Goal: Find specific page/section: Find specific page/section

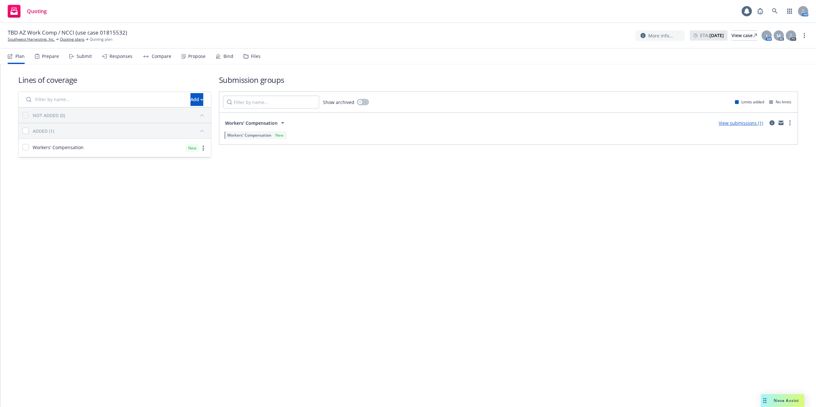
click at [730, 123] on link "View submissions (1)" at bounding box center [741, 123] width 44 height 6
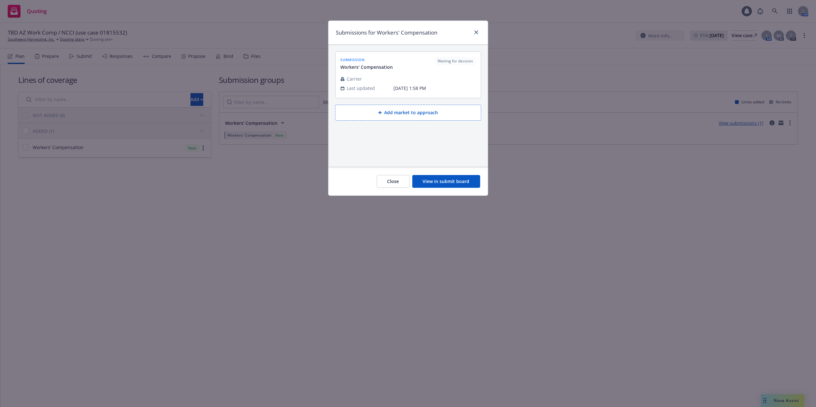
click at [444, 181] on button "View in submit board" at bounding box center [446, 181] width 68 height 13
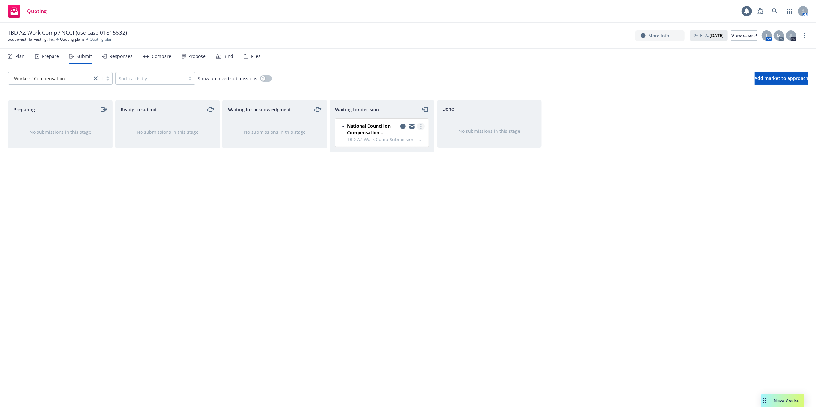
click at [420, 125] on icon "more" at bounding box center [420, 126] width 1 height 5
click at [394, 203] on span "Copy logging email" at bounding box center [388, 204] width 56 height 6
click at [733, 34] on div "View case" at bounding box center [744, 36] width 26 height 10
click at [774, 8] on link at bounding box center [774, 11] width 13 height 13
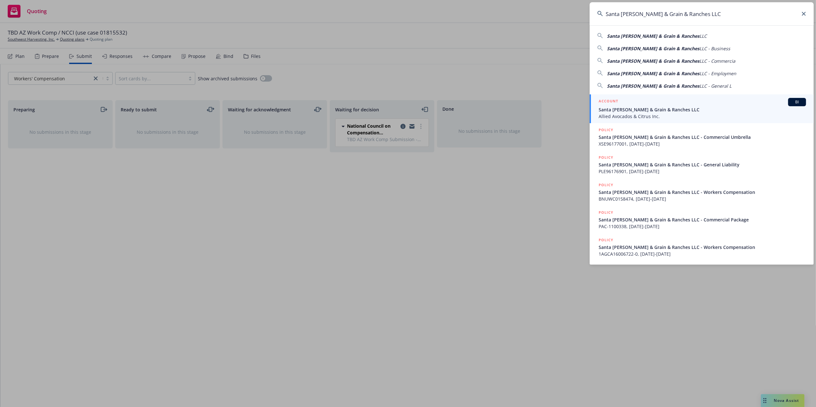
type input "Santa [PERSON_NAME] & Grain & Ranches LLC"
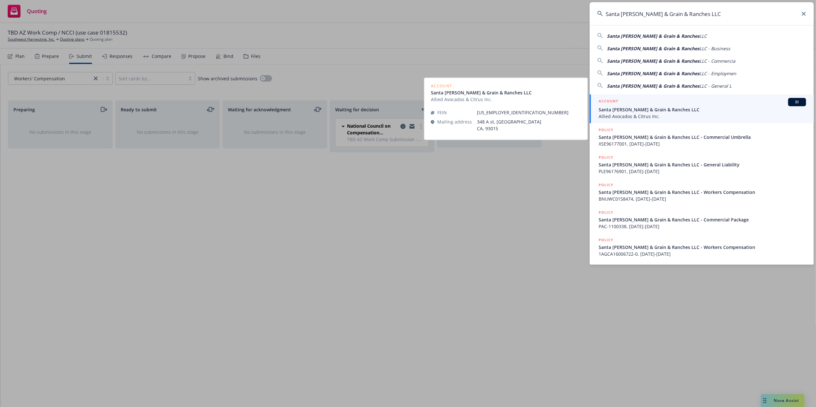
click at [632, 111] on span "Santa [PERSON_NAME] & Grain & Ranches LLC" at bounding box center [701, 109] width 207 height 7
